Goal: Navigation & Orientation: Go to known website

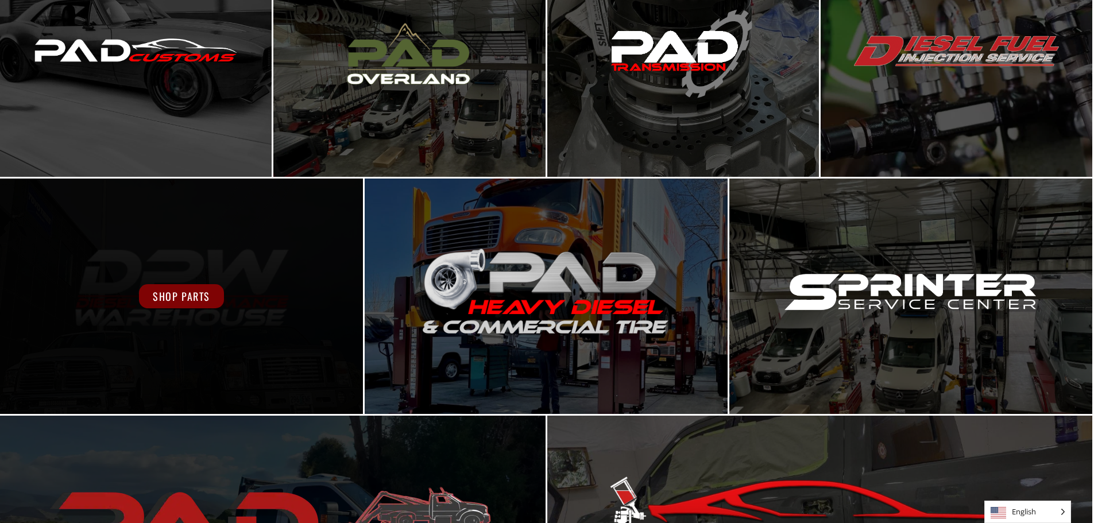
scroll to position [400, 0]
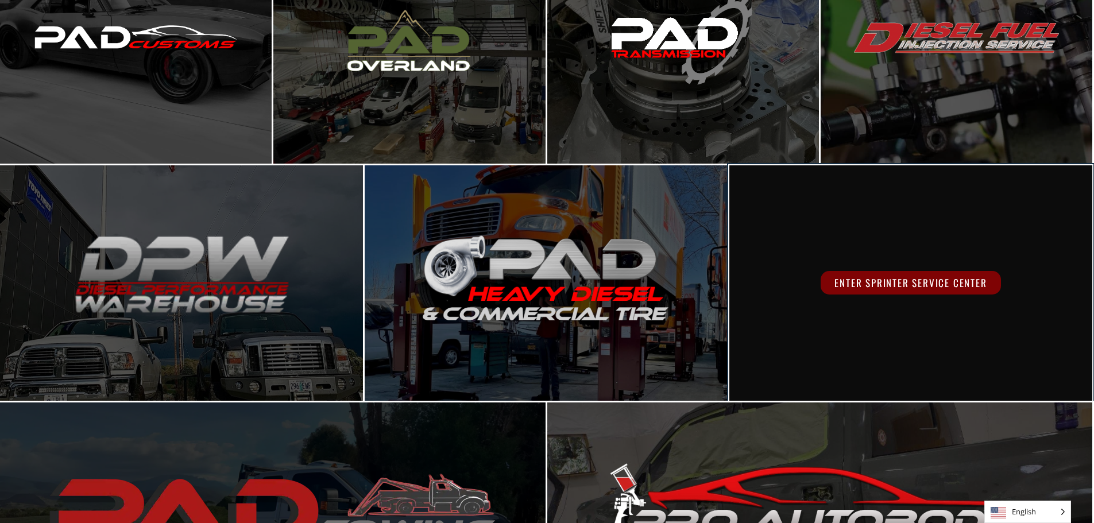
click at [920, 280] on span "Enter Sprinter Service Center" at bounding box center [911, 283] width 180 height 24
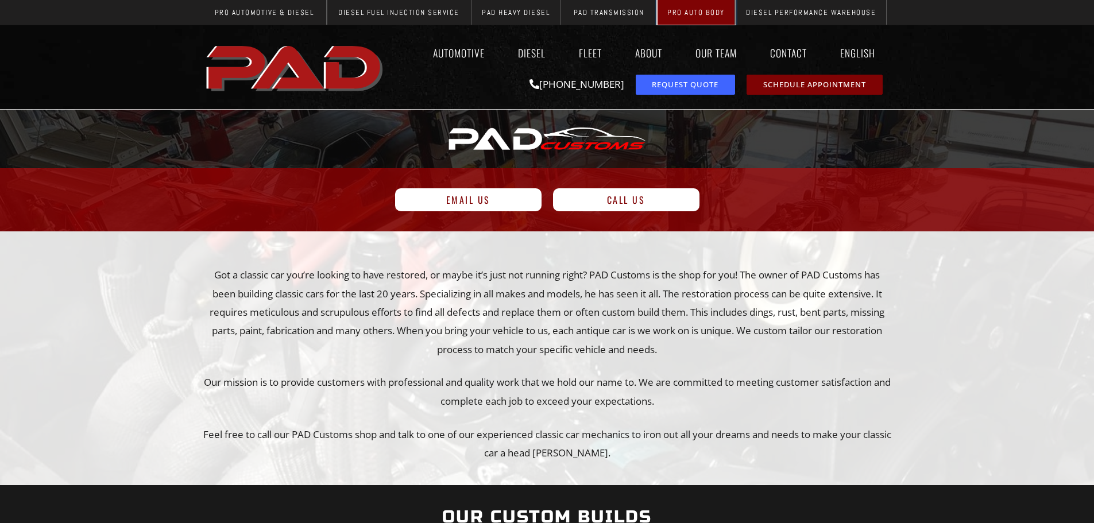
click at [685, 9] on span "Pro Auto Body" at bounding box center [695, 12] width 57 height 7
